Goal: Find specific page/section: Find specific page/section

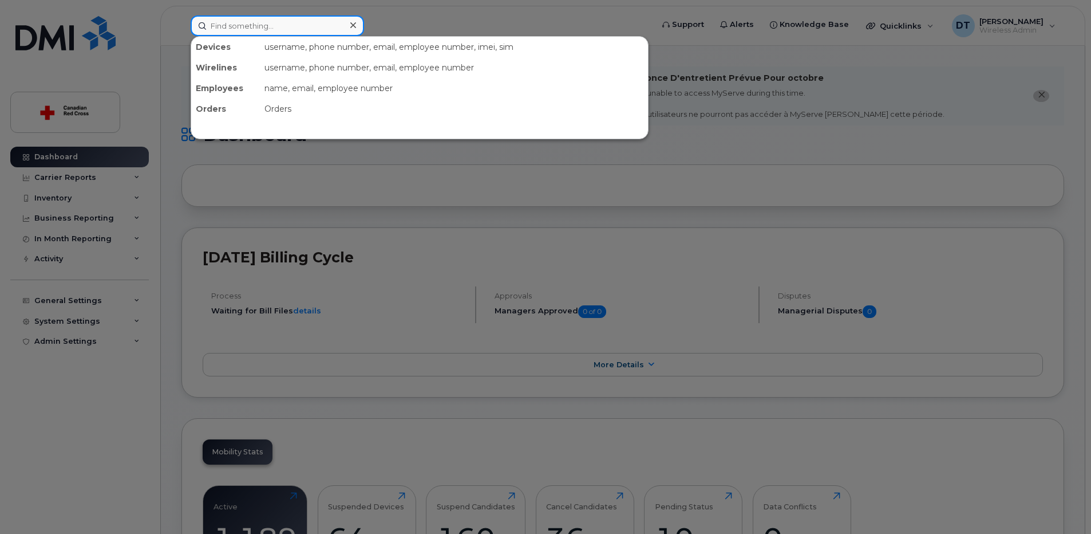
click at [235, 30] on input at bounding box center [277, 25] width 173 height 21
paste input "2893037460"
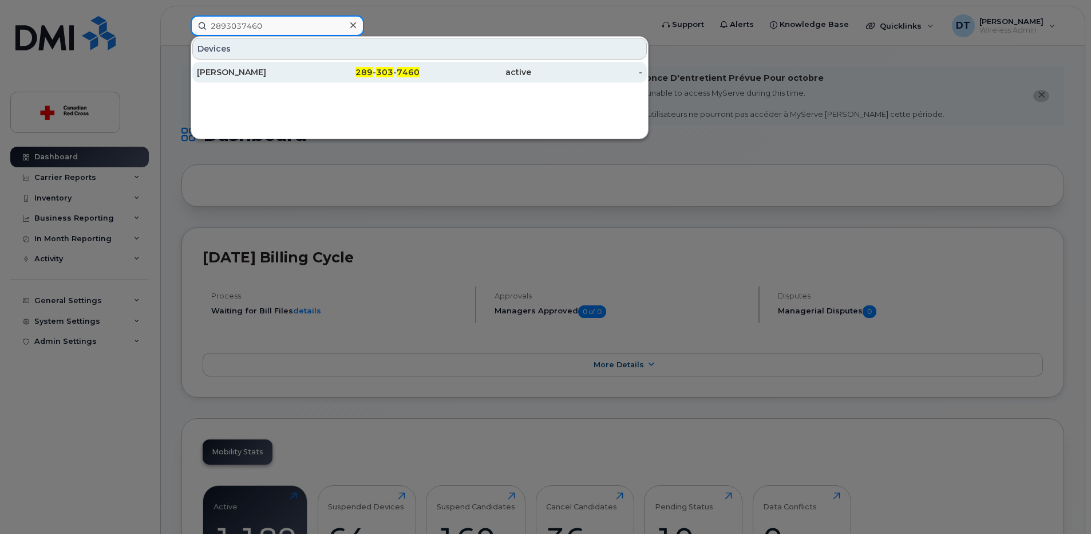
type input "2893037460"
click at [257, 69] on div "[PERSON_NAME]" at bounding box center [253, 71] width 112 height 11
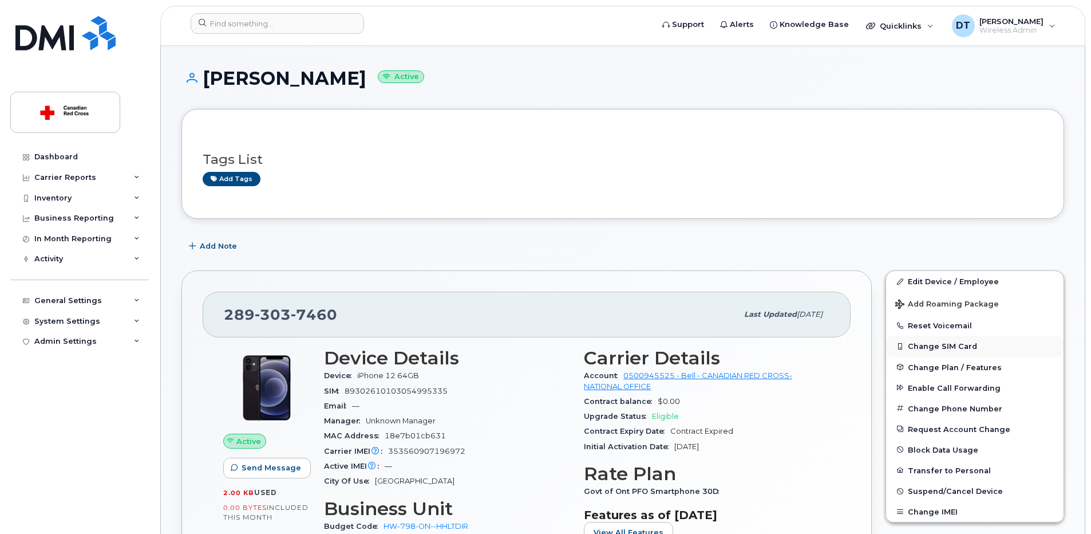
scroll to position [114, 0]
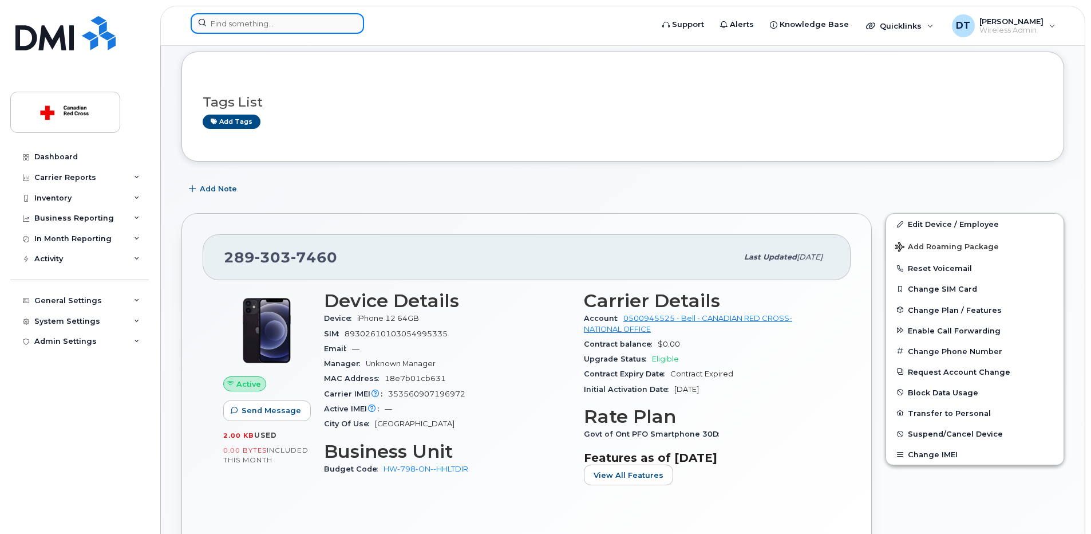
click at [282, 29] on input at bounding box center [277, 23] width 173 height 21
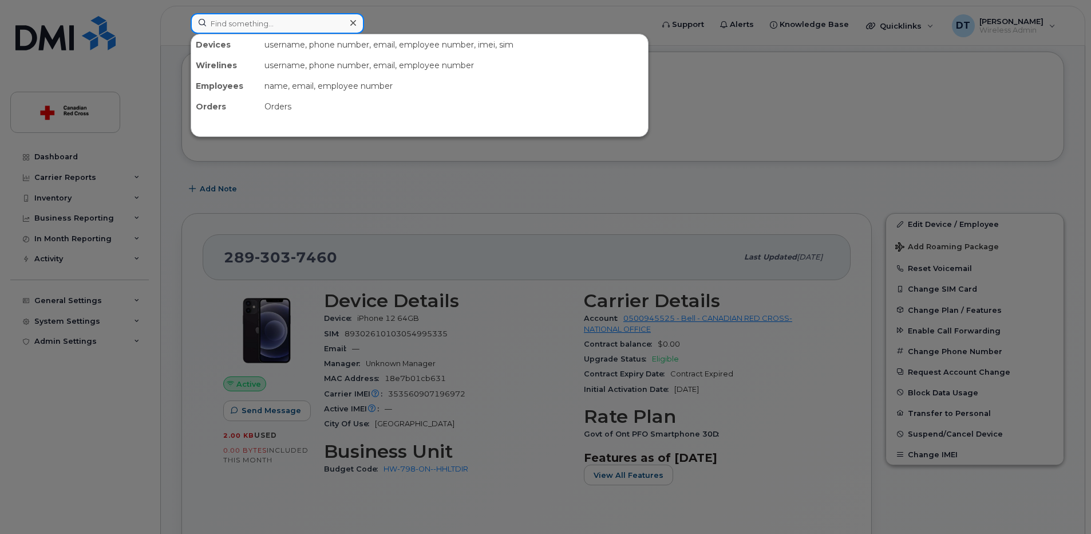
paste input "4162544783"
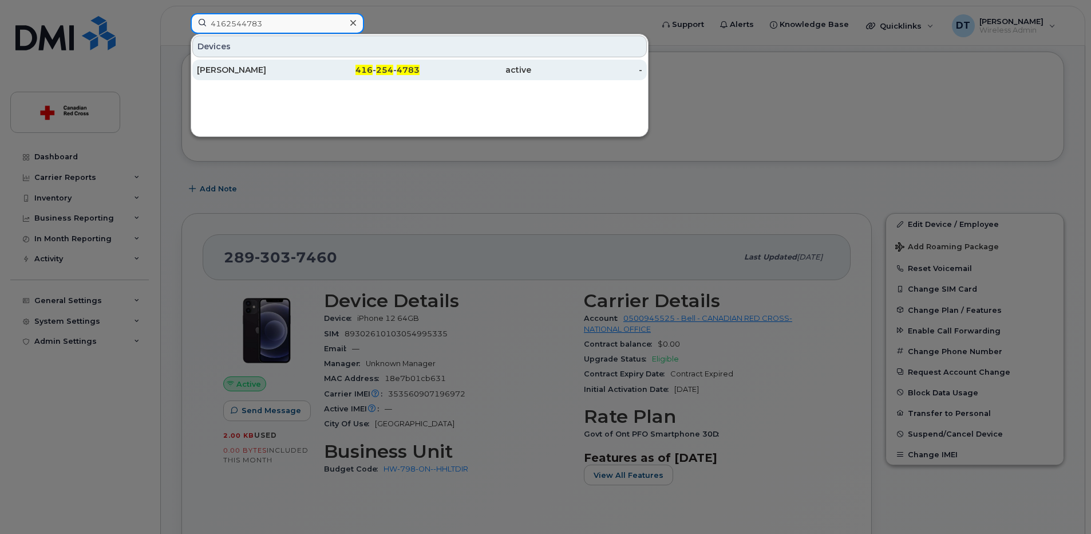
type input "4162544783"
click at [282, 70] on div "Adrienne Scott" at bounding box center [253, 69] width 112 height 11
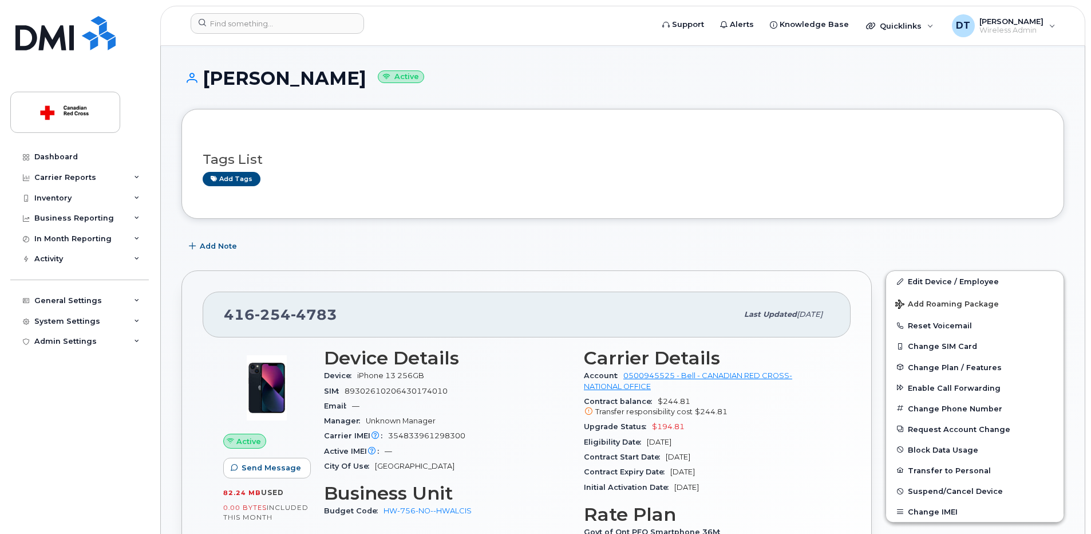
scroll to position [114, 0]
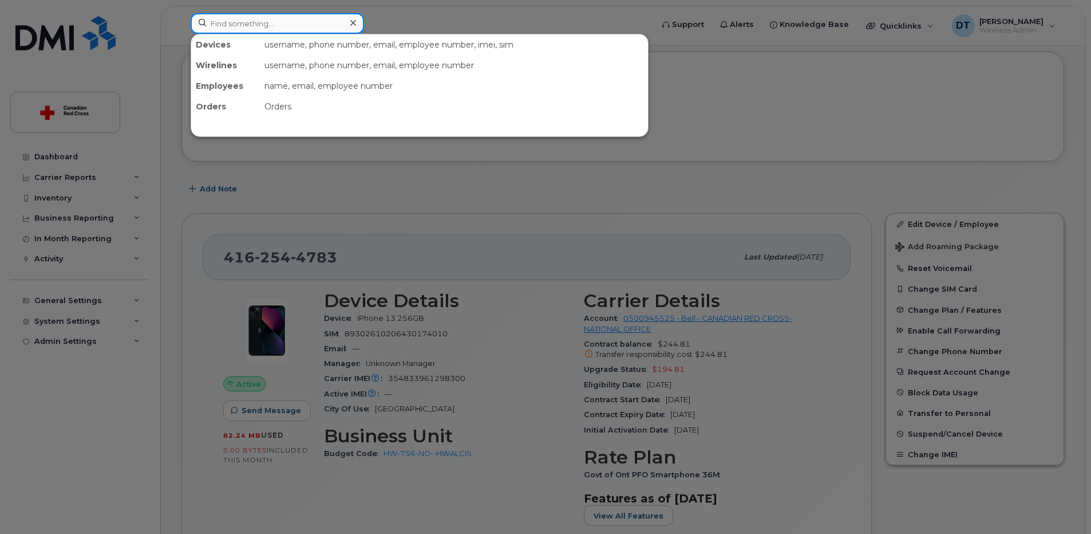
click at [298, 21] on input at bounding box center [277, 23] width 173 height 21
paste input "Suzanne Simpson"
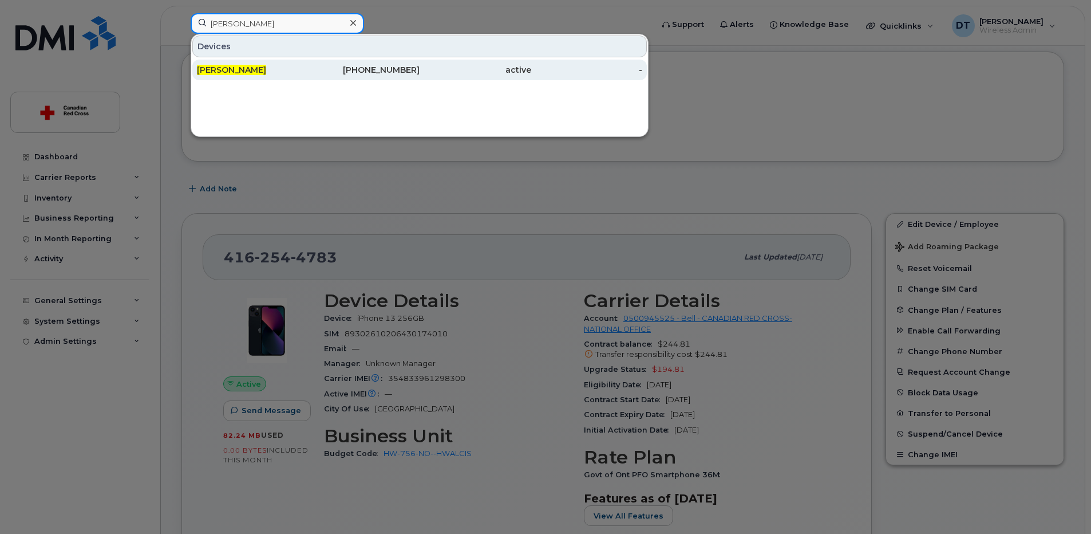
type input "Suzanne Simpson"
click at [278, 67] on div "Suzanne Simpson" at bounding box center [253, 69] width 112 height 11
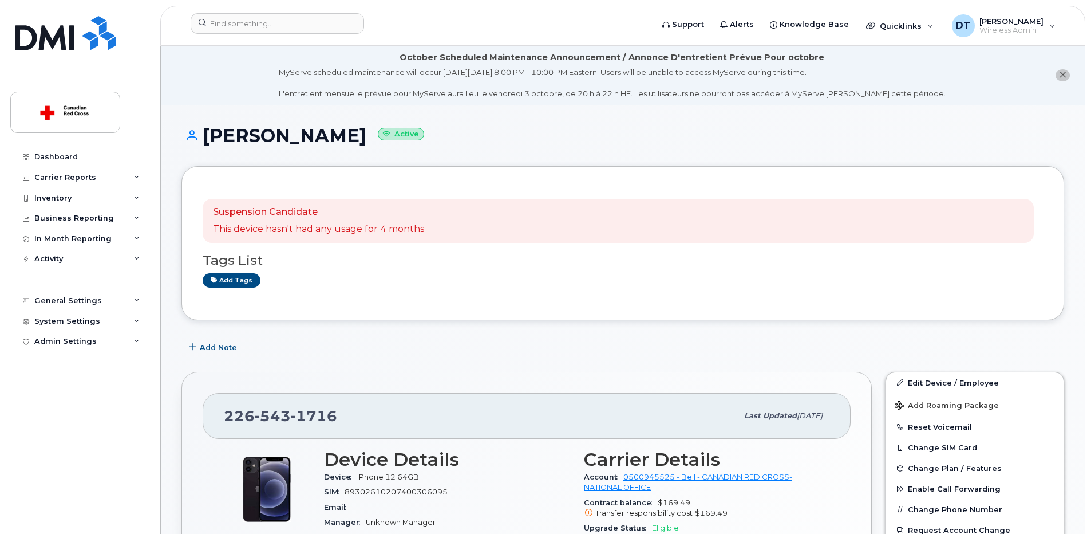
drag, startPoint x: 206, startPoint y: 138, endPoint x: 369, endPoint y: 141, distance: 163.2
click at [369, 141] on h1 "Suzanne Simpson Active" at bounding box center [622, 135] width 883 height 20
copy h1 "Suzanne Simpson"
